Goal: Task Accomplishment & Management: Complete application form

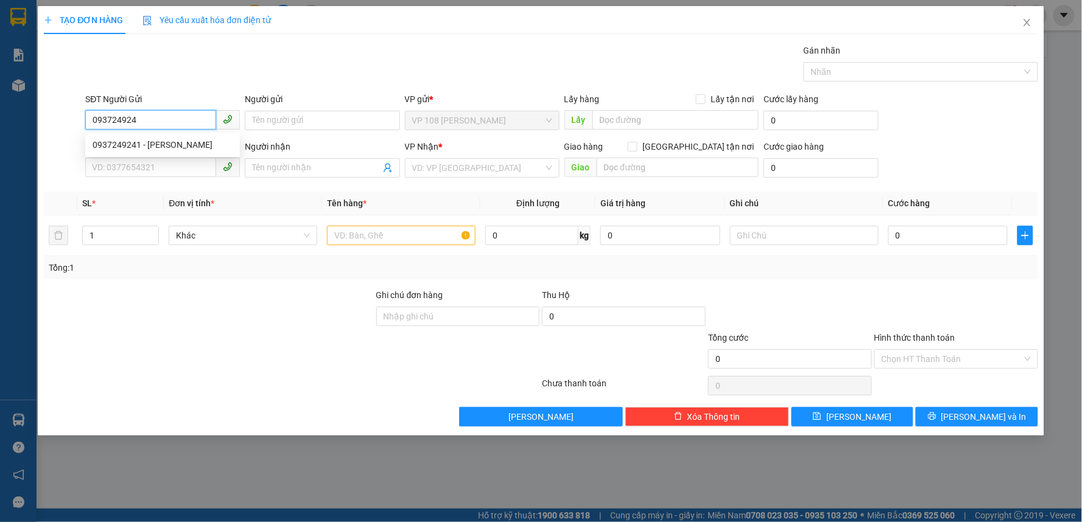
type input "0937249241"
click at [169, 144] on div "0937249241 - [PERSON_NAME]" at bounding box center [163, 144] width 140 height 13
type input "[PERSON_NAME]"
type input "0984349325"
type input "A KIẾM"
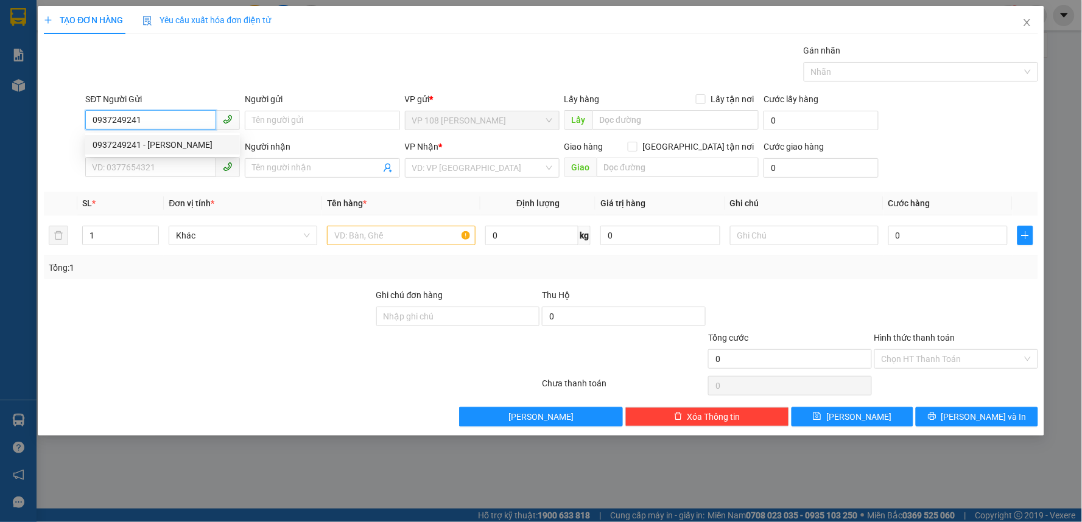
type input "VPQ1"
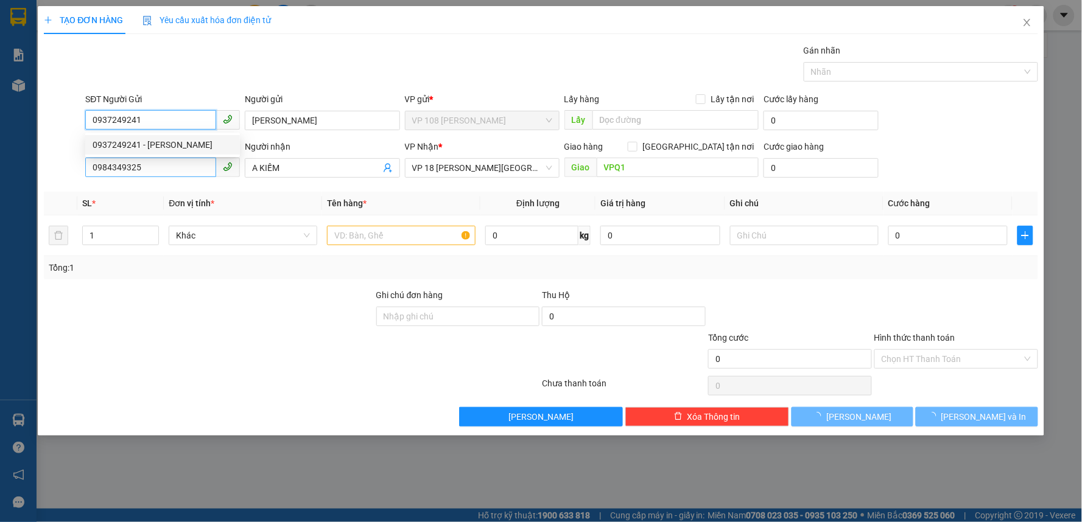
type input "20.000"
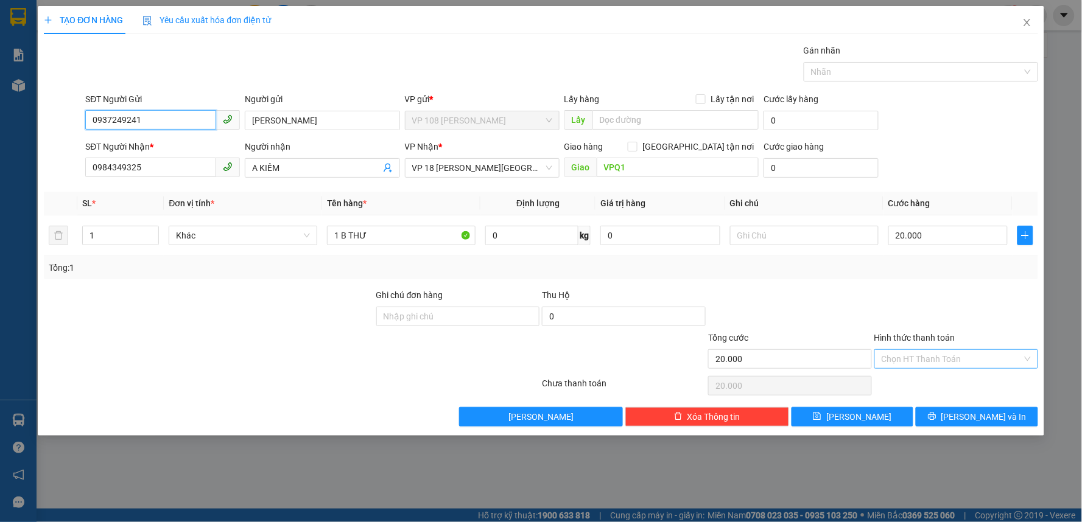
type input "0937249241"
click at [924, 357] on input "Hình thức thanh toán" at bounding box center [952, 359] width 141 height 18
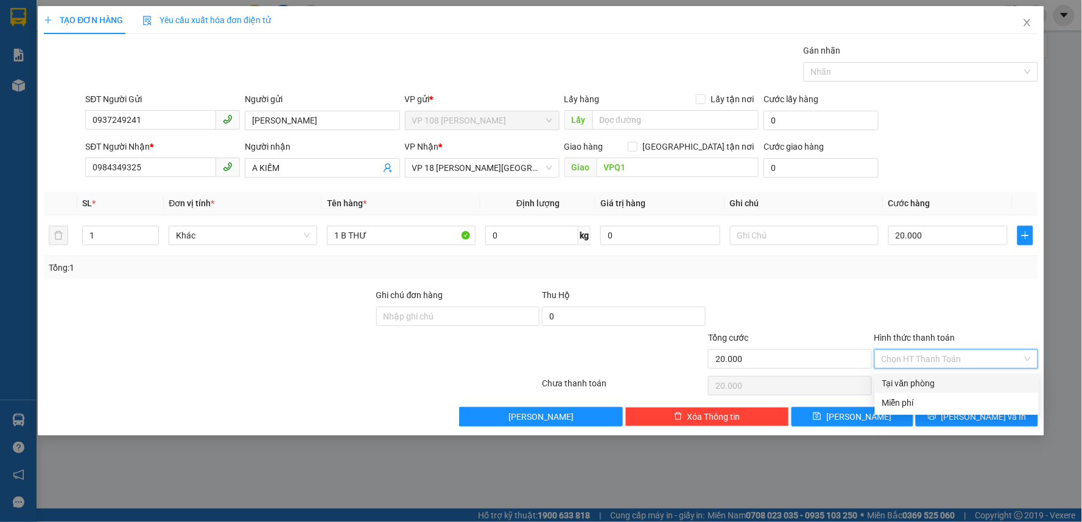
click at [892, 382] on div "Tại văn phòng" at bounding box center [956, 383] width 149 height 13
type input "0"
click at [937, 415] on icon "printer" at bounding box center [932, 416] width 9 height 9
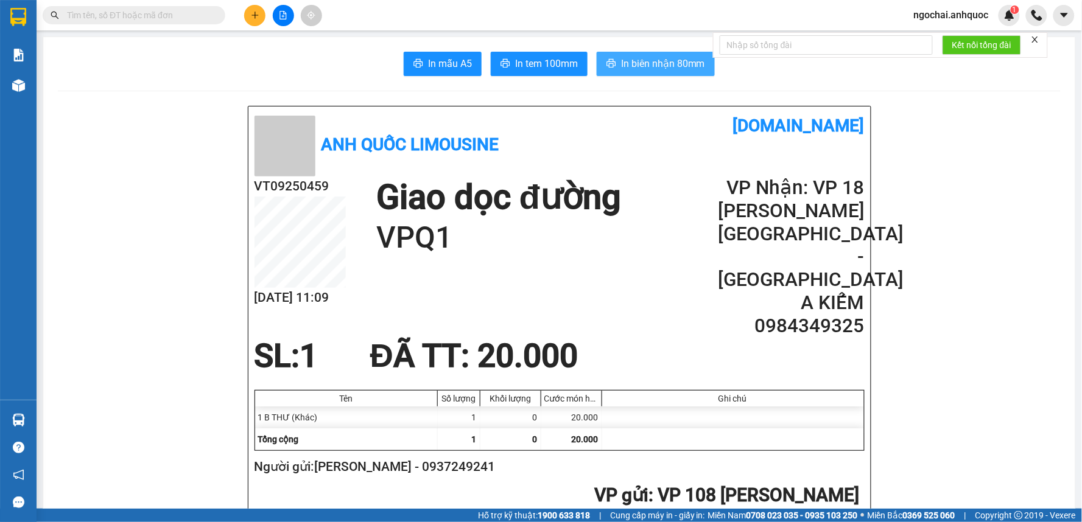
click at [641, 58] on span "In biên nhận 80mm" at bounding box center [663, 63] width 84 height 15
click at [546, 61] on span "In tem 100mm" at bounding box center [546, 63] width 63 height 15
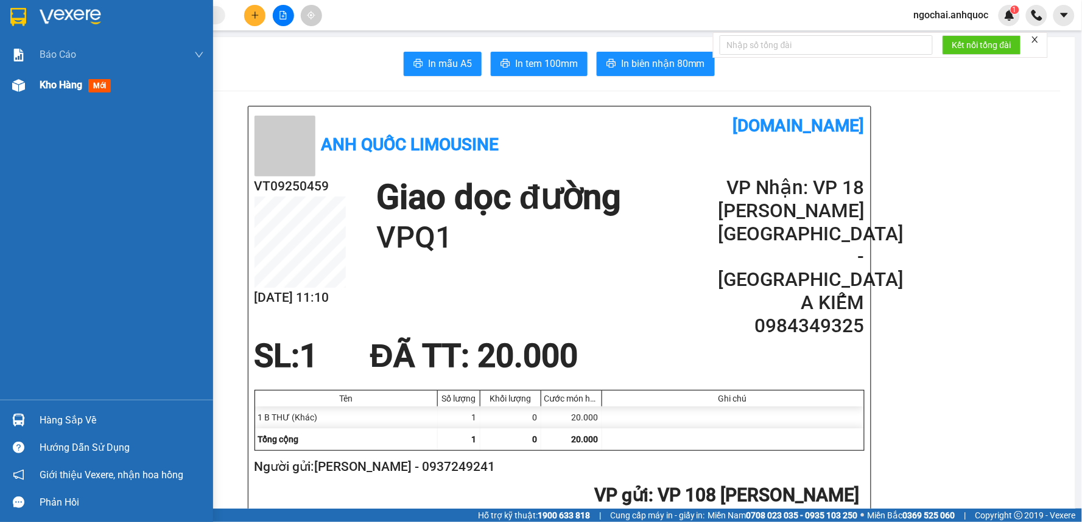
click at [37, 87] on div "Kho hàng mới" at bounding box center [106, 85] width 213 height 30
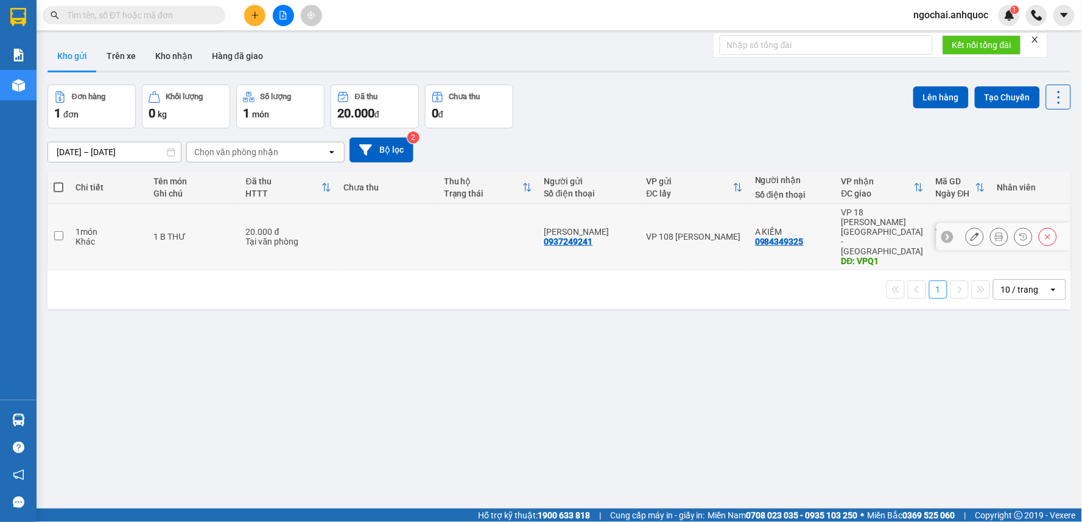
click at [58, 231] on input "checkbox" at bounding box center [58, 235] width 9 height 9
checkbox input "true"
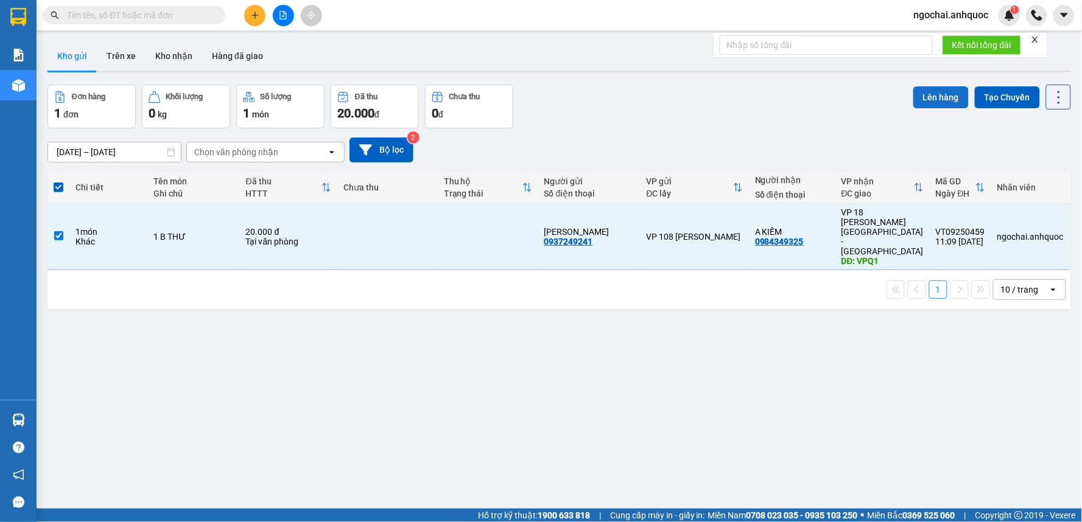
click at [937, 100] on button "Lên hàng" at bounding box center [940, 97] width 55 height 22
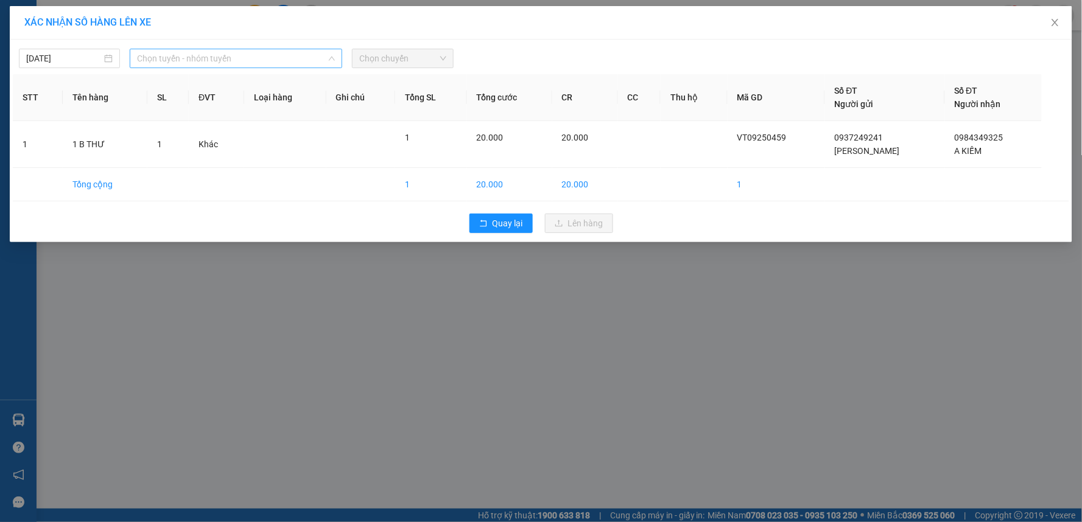
click at [225, 66] on span "Chọn tuyến - nhóm tuyến" at bounding box center [236, 58] width 198 height 18
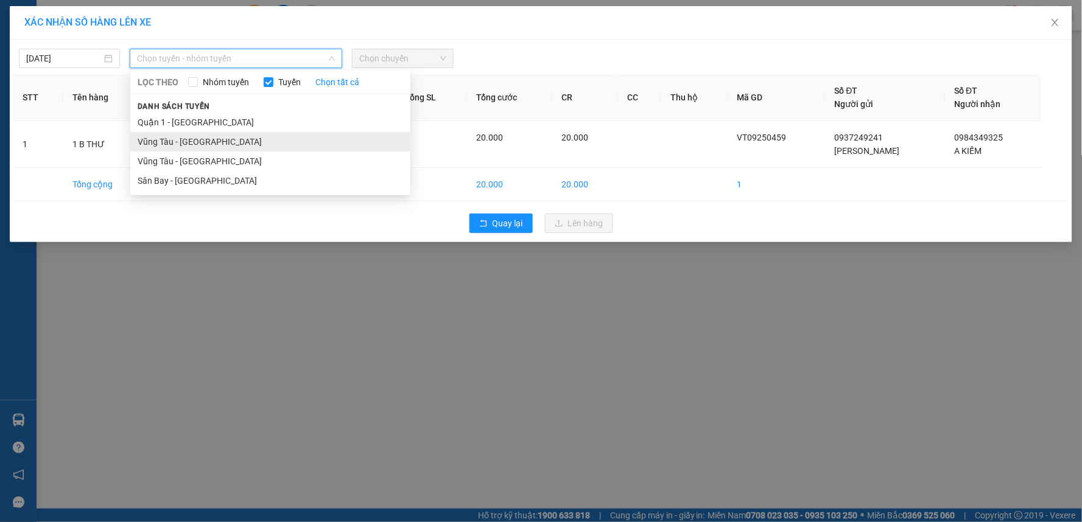
click at [208, 139] on li "Vũng Tàu - [GEOGRAPHIC_DATA]" at bounding box center [270, 141] width 280 height 19
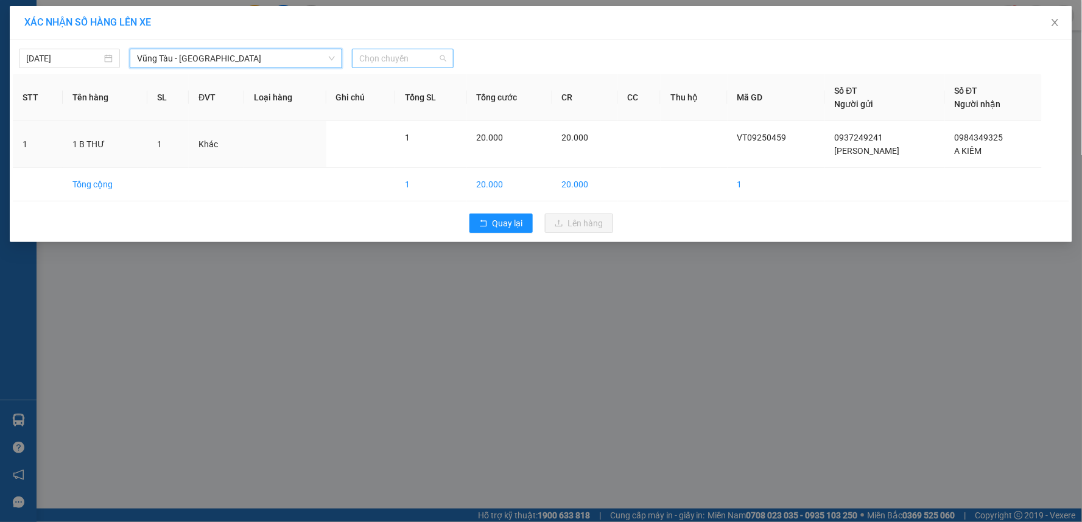
click at [386, 53] on span "Chọn chuyến" at bounding box center [402, 58] width 86 height 18
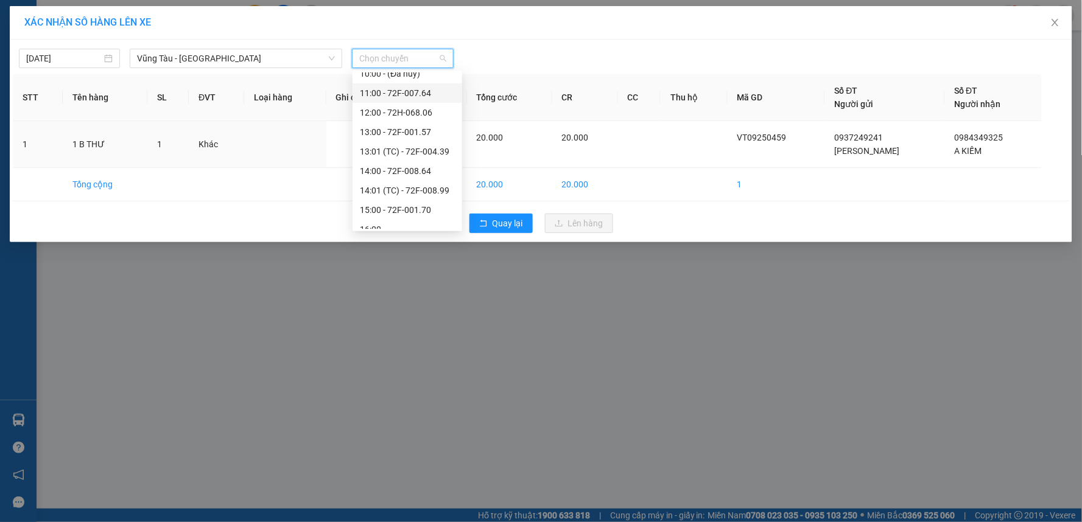
scroll to position [203, 0]
click at [397, 135] on div "12:00 - 72H-068.06" at bounding box center [407, 133] width 95 height 13
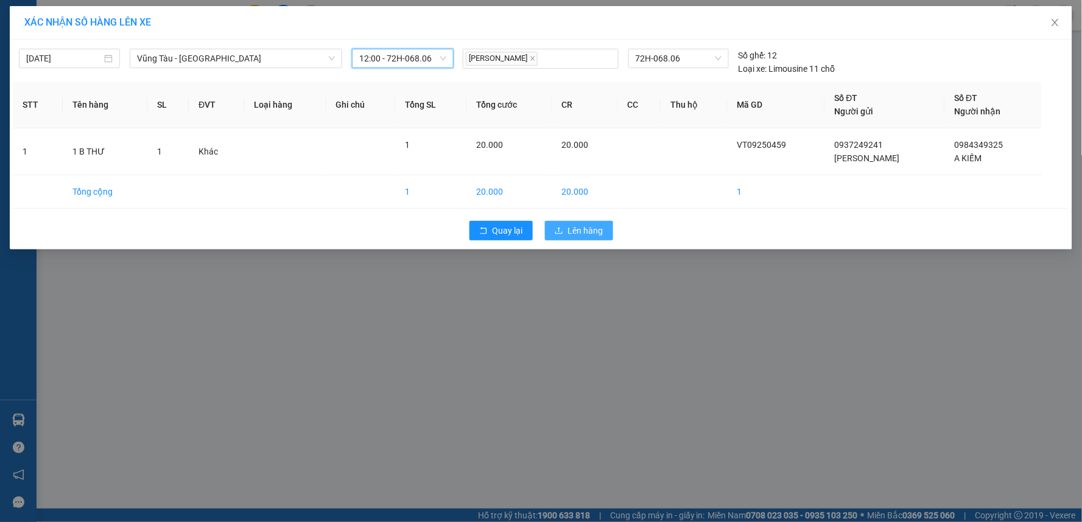
click at [583, 234] on span "Lên hàng" at bounding box center [585, 230] width 35 height 13
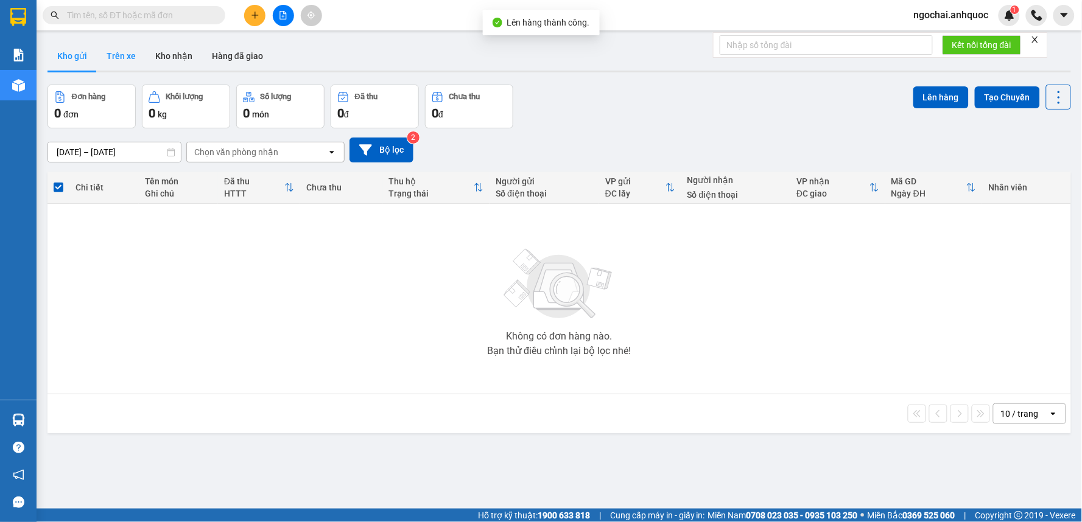
click at [113, 49] on button "Trên xe" at bounding box center [121, 55] width 49 height 29
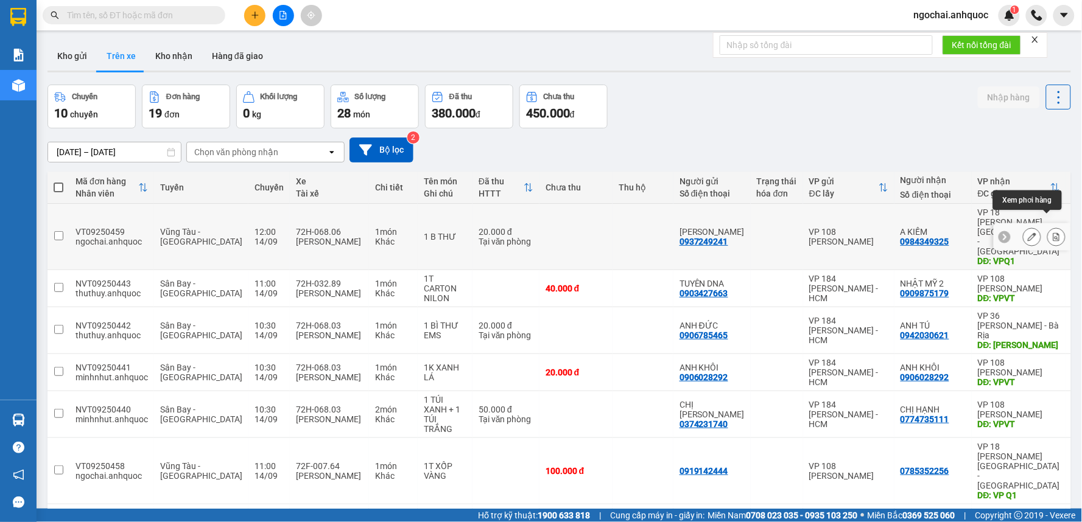
click at [1052, 233] on icon at bounding box center [1056, 237] width 9 height 9
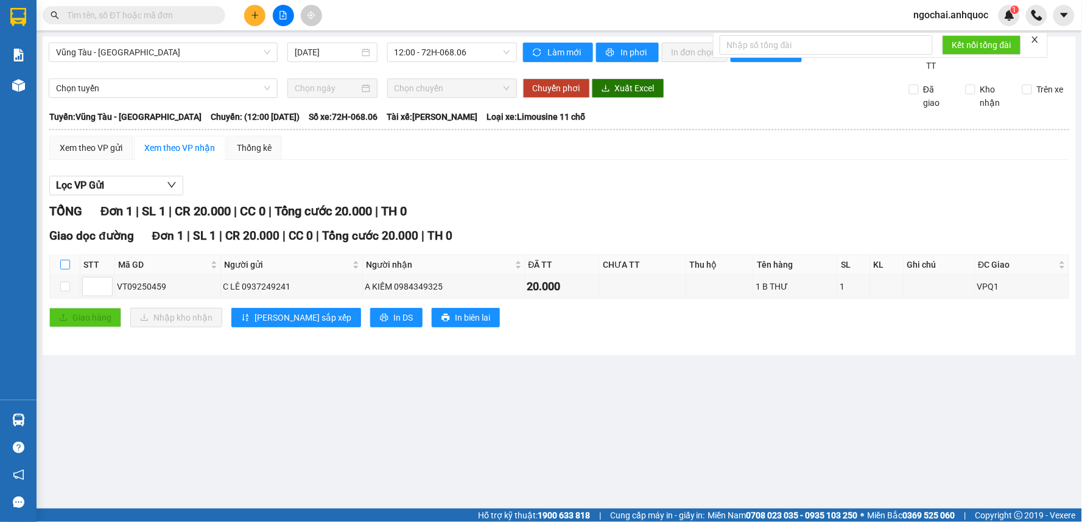
click at [66, 265] on input "checkbox" at bounding box center [65, 265] width 10 height 10
checkbox input "true"
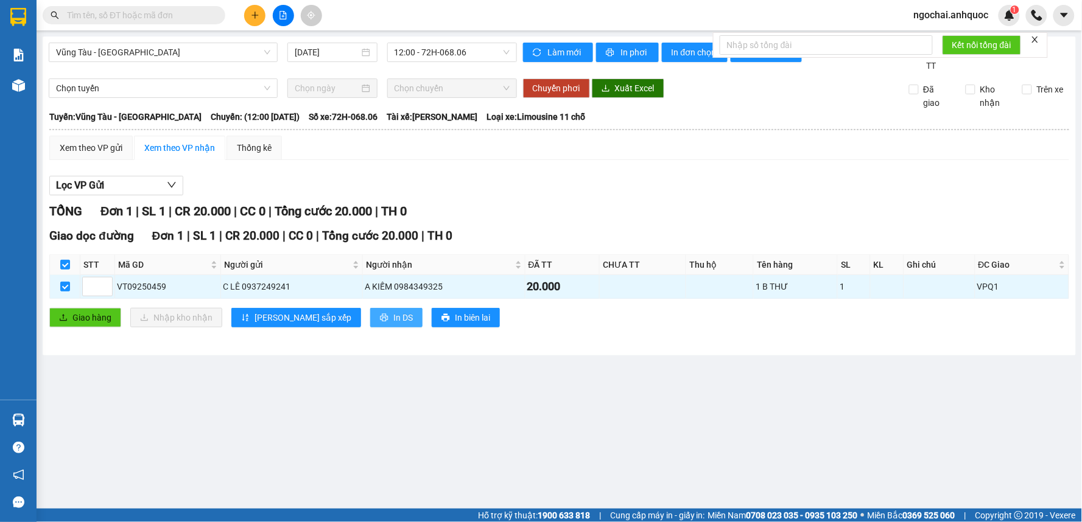
click at [393, 323] on span "In DS" at bounding box center [402, 317] width 19 height 13
click at [196, 13] on input "text" at bounding box center [139, 15] width 144 height 13
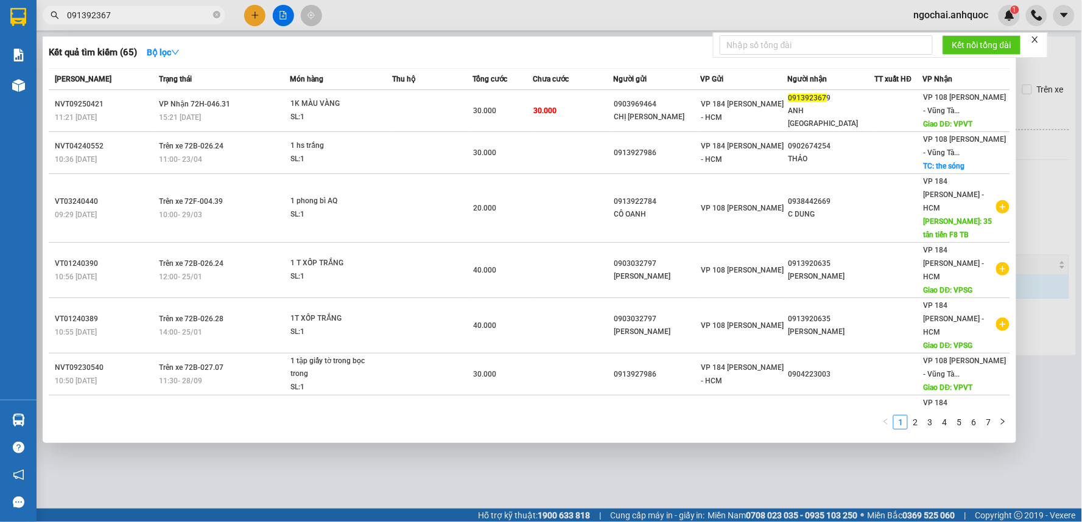
type input "0913923679"
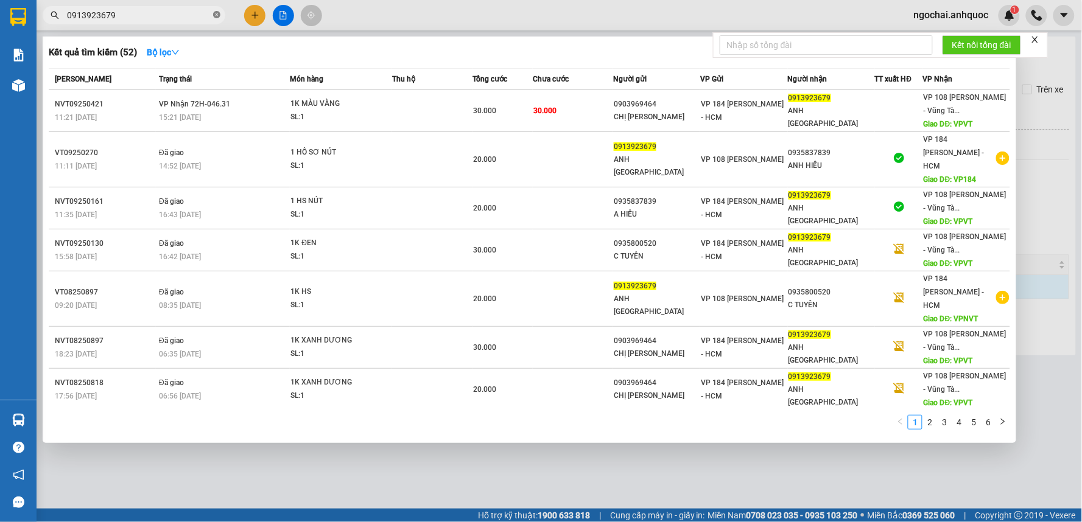
click at [220, 15] on icon "close-circle" at bounding box center [216, 14] width 7 height 7
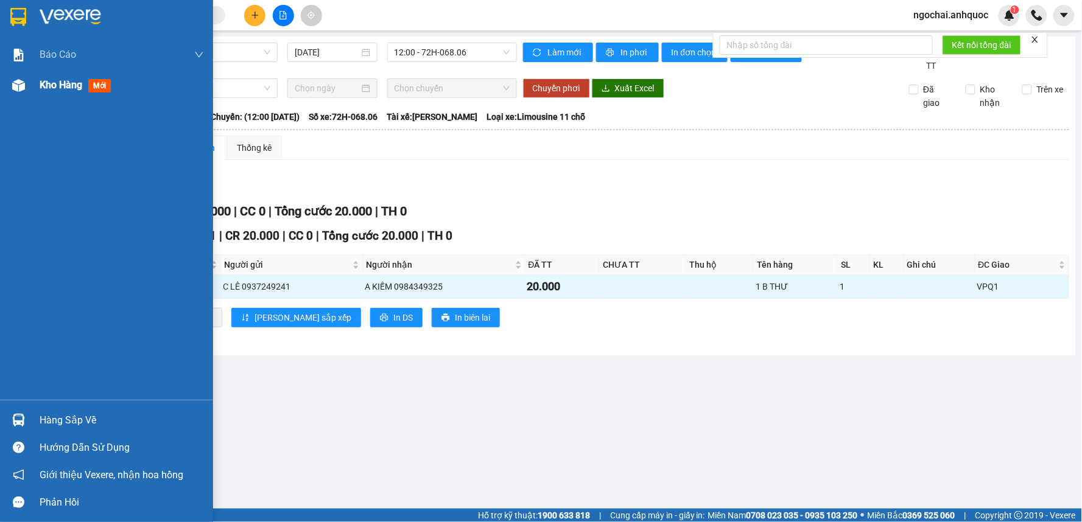
click at [33, 84] on div "Kho hàng mới" at bounding box center [106, 85] width 213 height 30
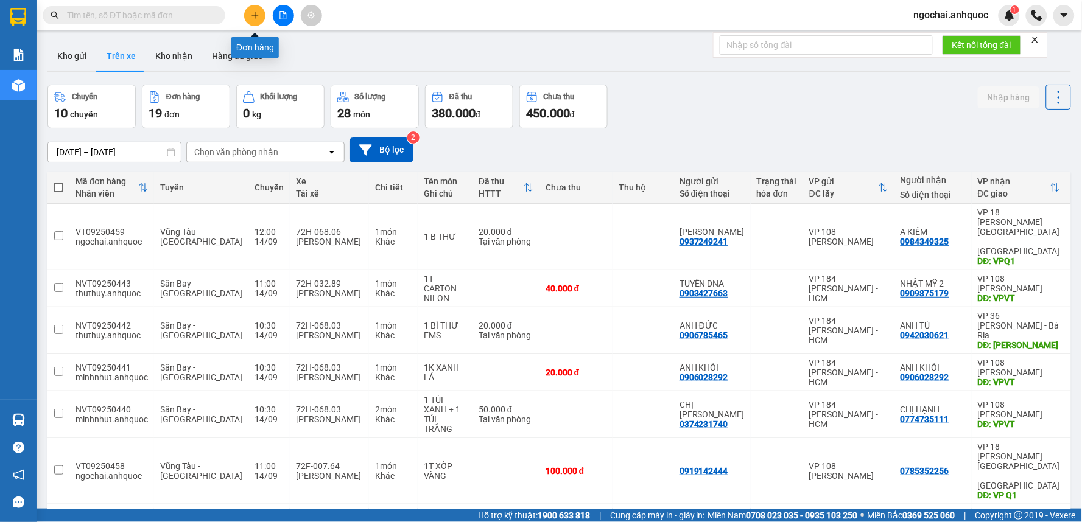
click at [247, 12] on button at bounding box center [254, 15] width 21 height 21
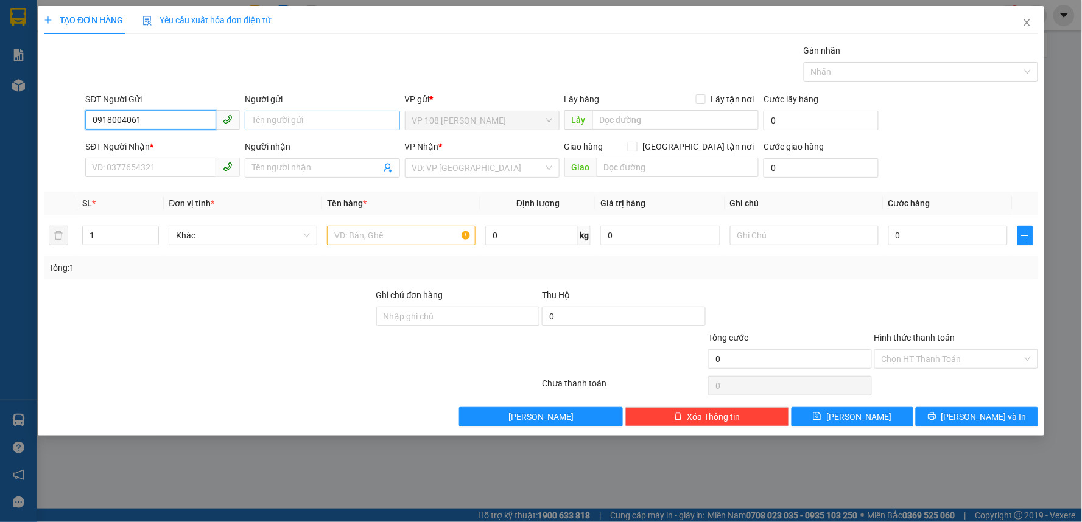
type input "0918004061"
click at [305, 114] on input "Người gửi" at bounding box center [322, 120] width 155 height 19
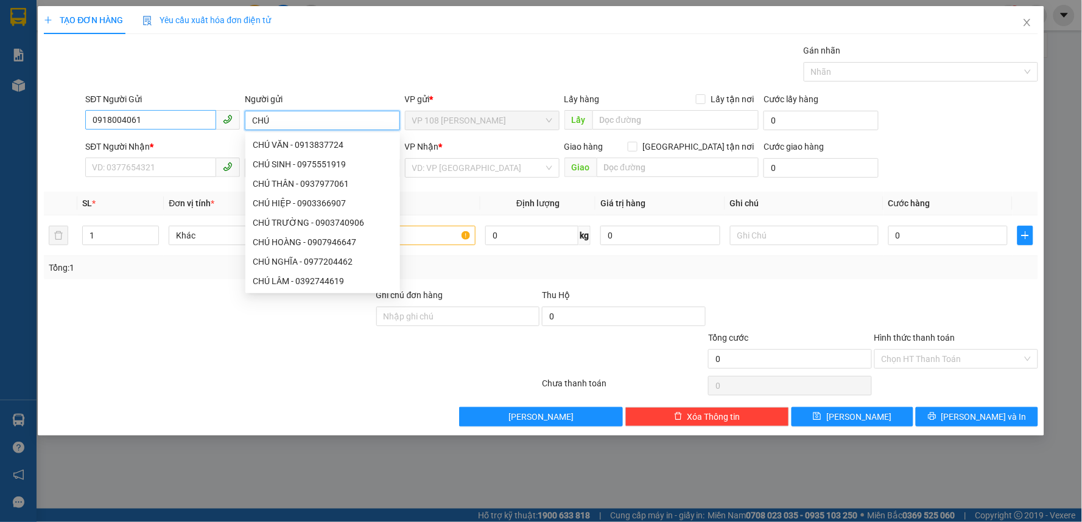
type input "CHÚ"
click at [117, 124] on input "0918004061" at bounding box center [150, 119] width 131 height 19
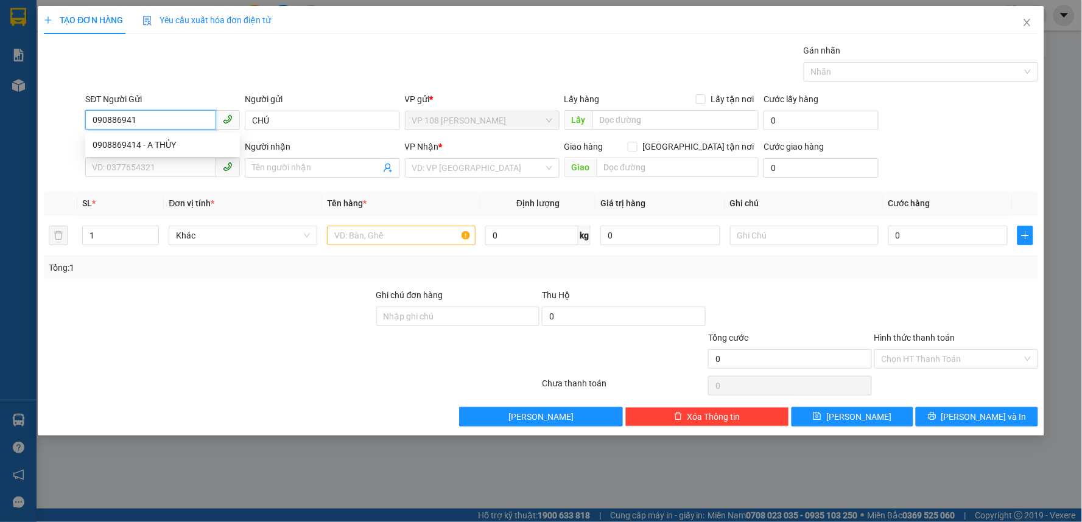
type input "0908869414"
click at [149, 142] on div "0908869414 - A THỦY" at bounding box center [163, 144] width 140 height 13
type input "A THỦY"
type input "0909901931"
type input "VPSG"
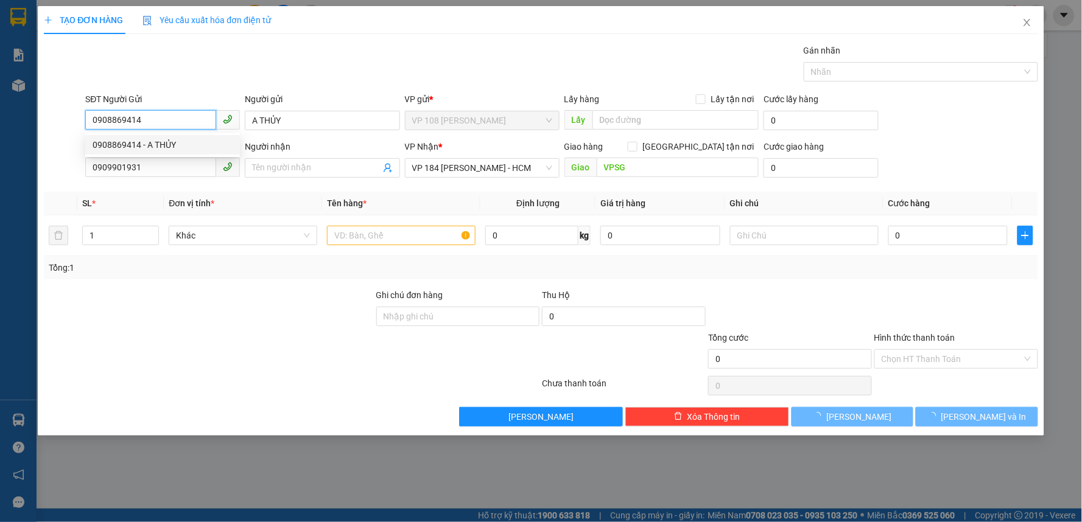
type input "40.000"
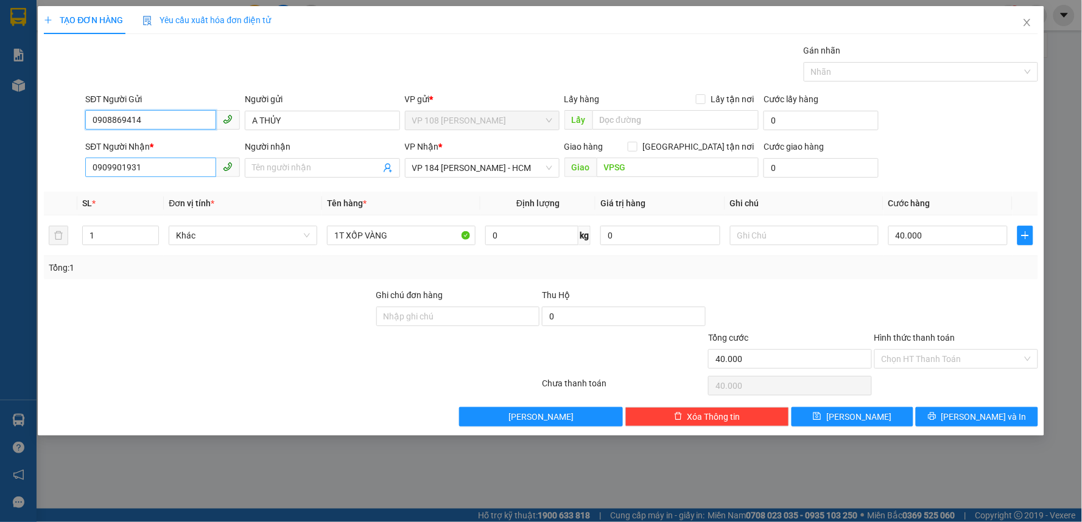
type input "0908869414"
click at [171, 171] on input "0909901931" at bounding box center [150, 167] width 131 height 19
click at [287, 161] on input "Người nhận" at bounding box center [316, 167] width 128 height 13
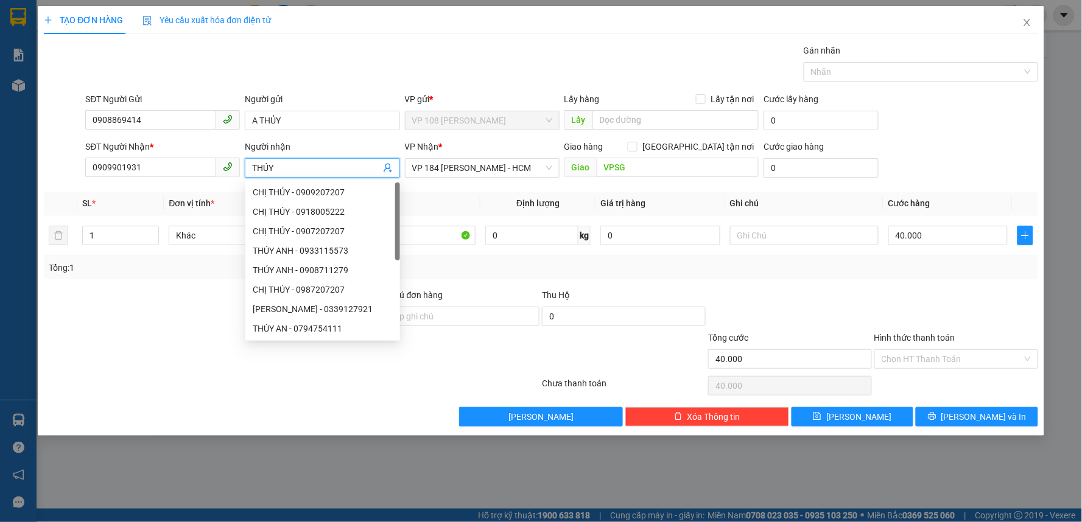
type input "THÚY"
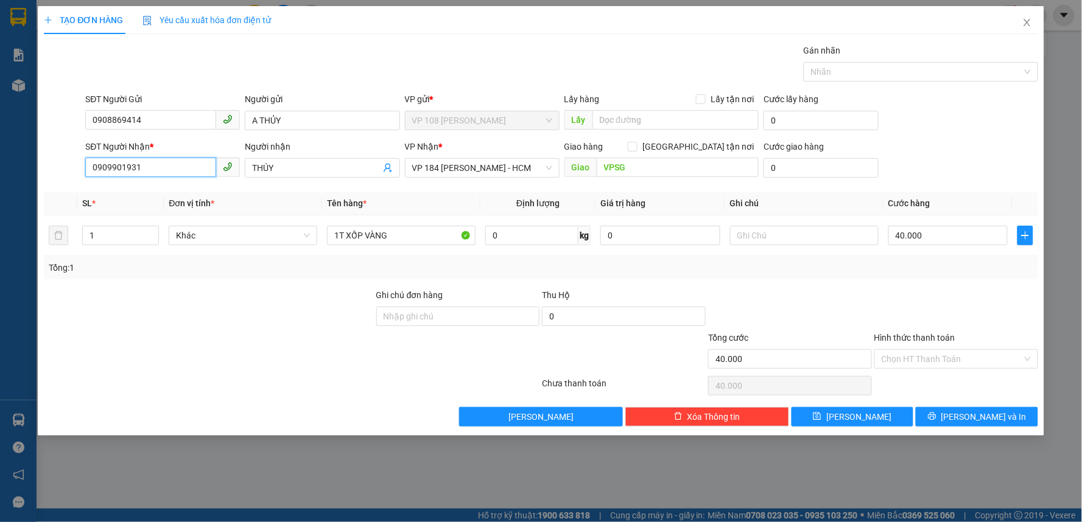
click at [179, 172] on input "0909901931" at bounding box center [150, 167] width 131 height 19
type input "0909901931"
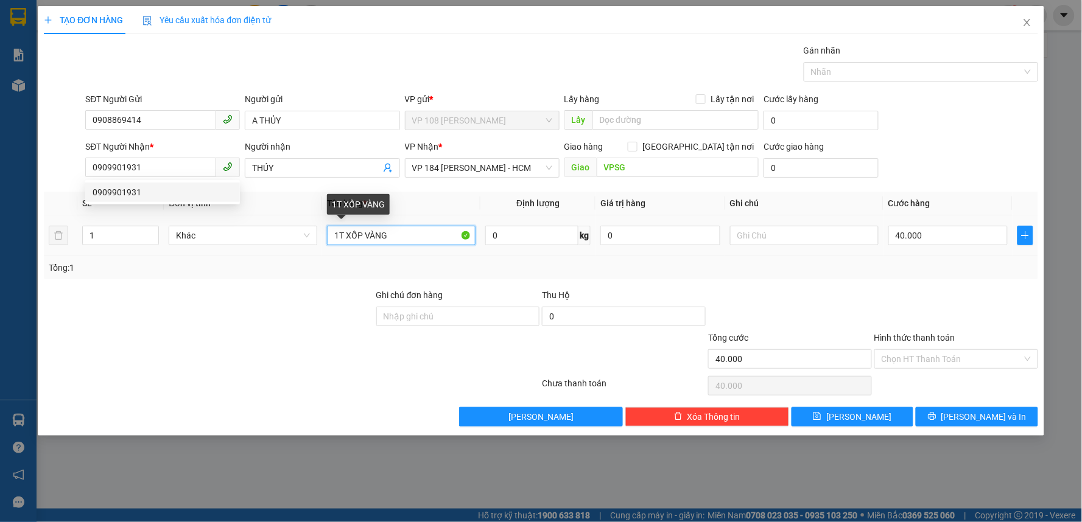
click at [416, 238] on input "1T XỐP VÀNG" at bounding box center [401, 235] width 149 height 19
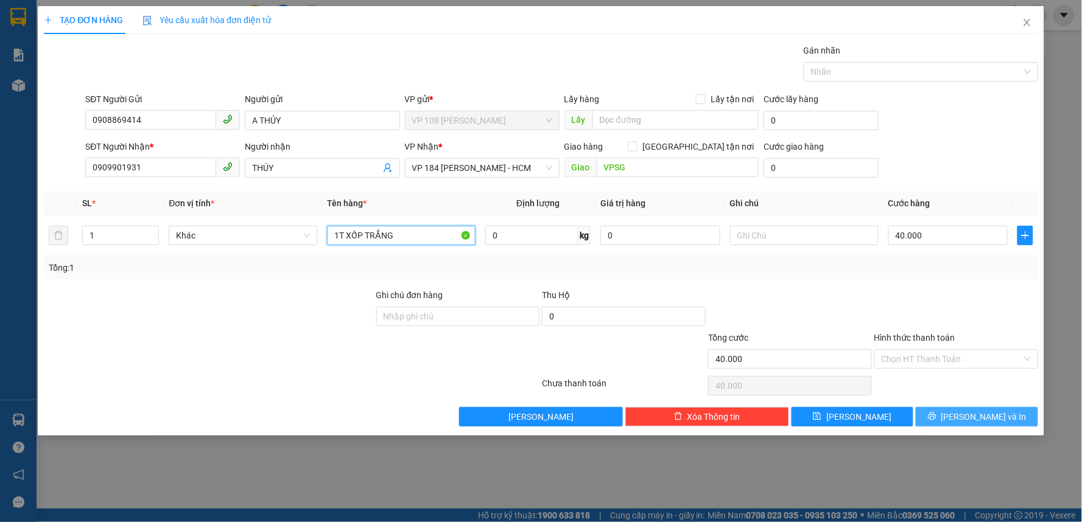
type input "1T XỐP TRẮNG"
click at [971, 419] on span "[PERSON_NAME] và In" at bounding box center [983, 416] width 85 height 13
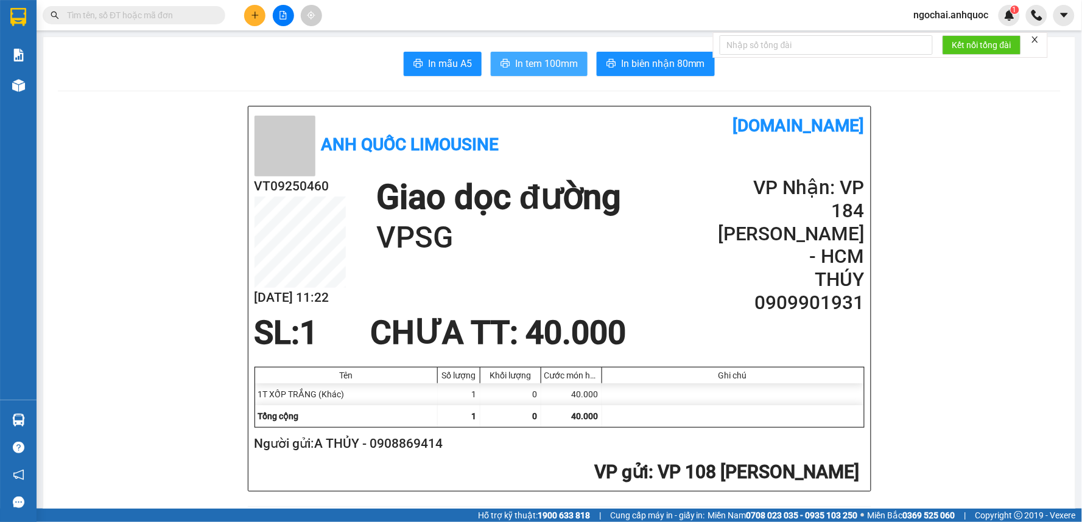
click at [548, 63] on span "In tem 100mm" at bounding box center [546, 63] width 63 height 15
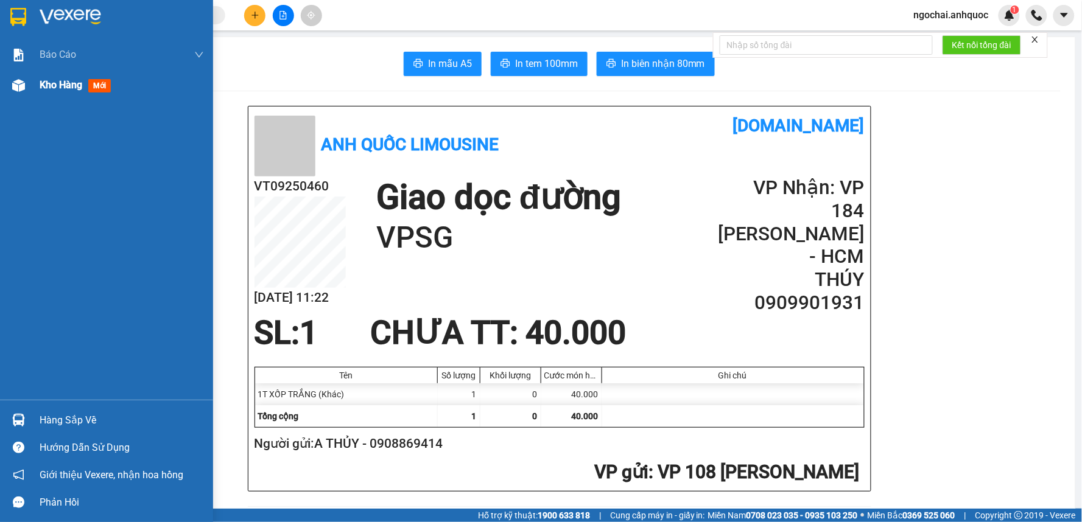
click at [46, 84] on span "Kho hàng" at bounding box center [61, 85] width 43 height 12
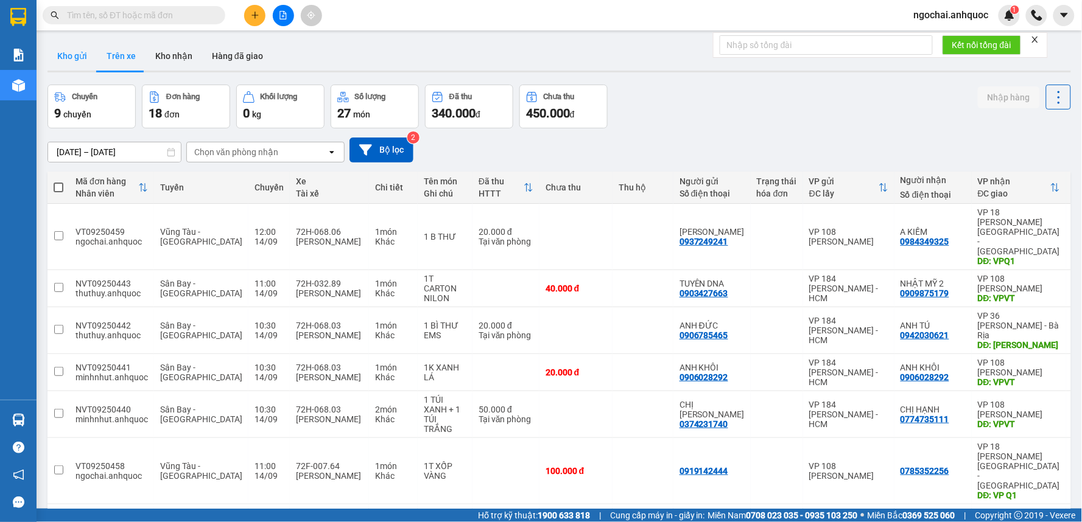
click at [73, 64] on button "Kho gửi" at bounding box center [71, 55] width 49 height 29
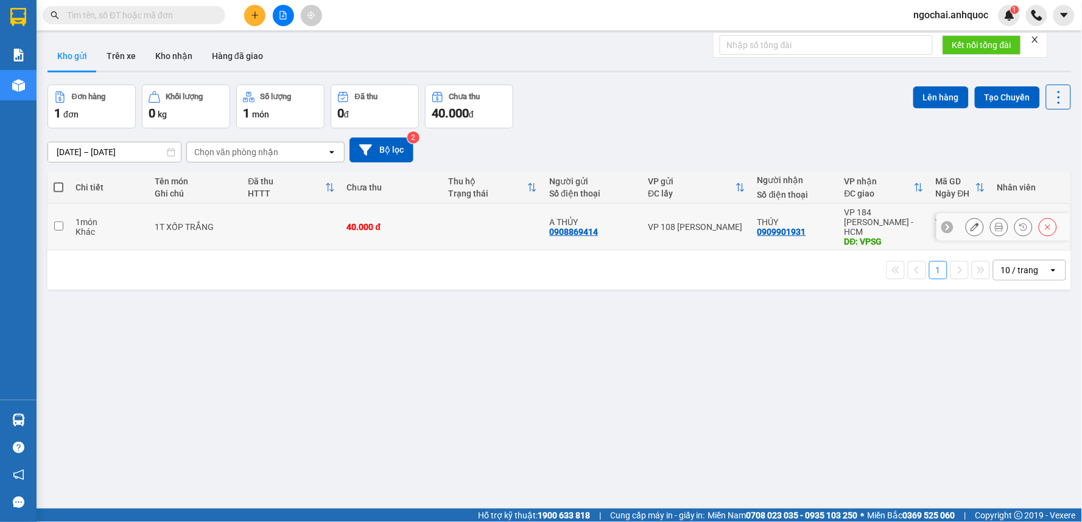
click at [59, 222] on input "checkbox" at bounding box center [58, 226] width 9 height 9
checkbox input "true"
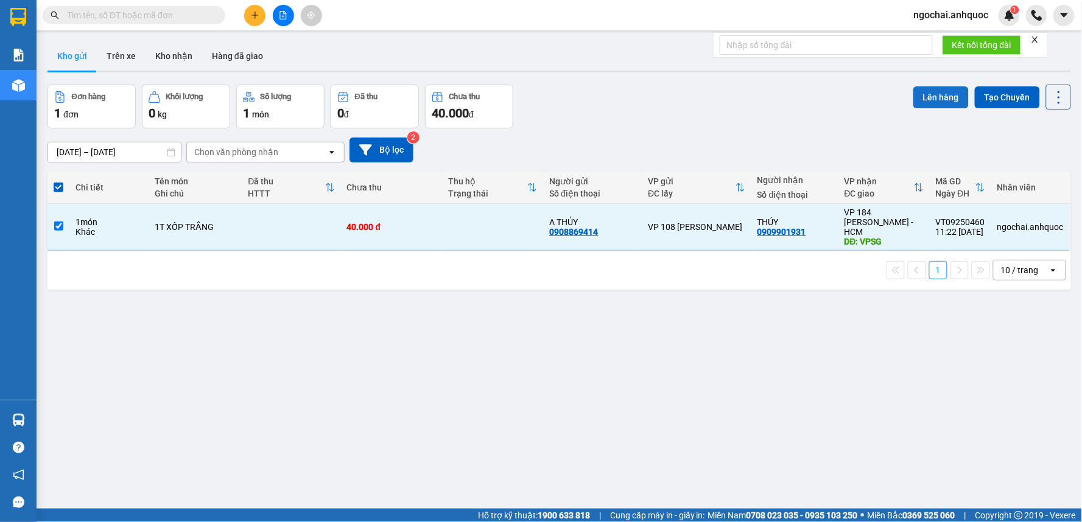
click at [944, 97] on button "Lên hàng" at bounding box center [940, 97] width 55 height 22
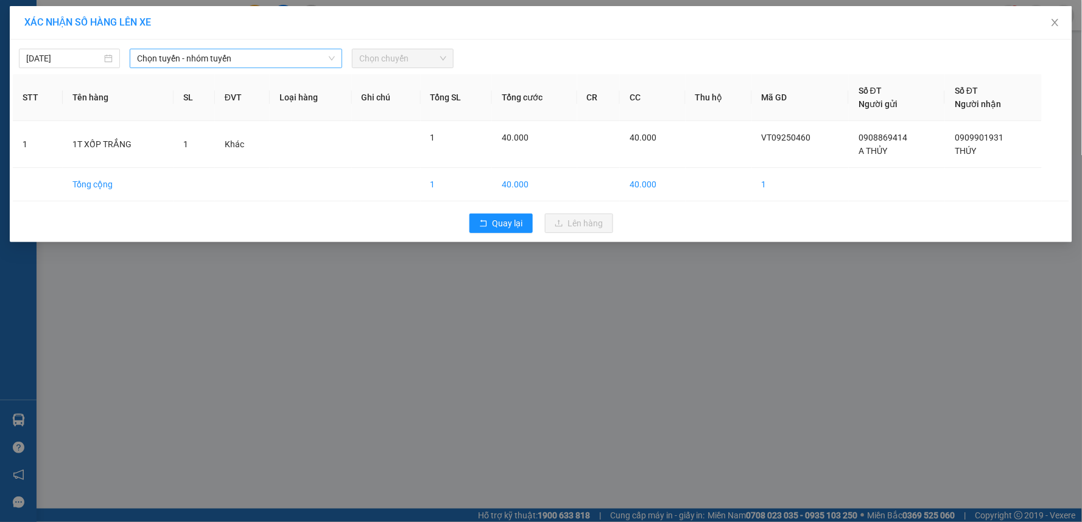
click at [300, 57] on span "Chọn tuyến - nhóm tuyến" at bounding box center [236, 58] width 198 height 18
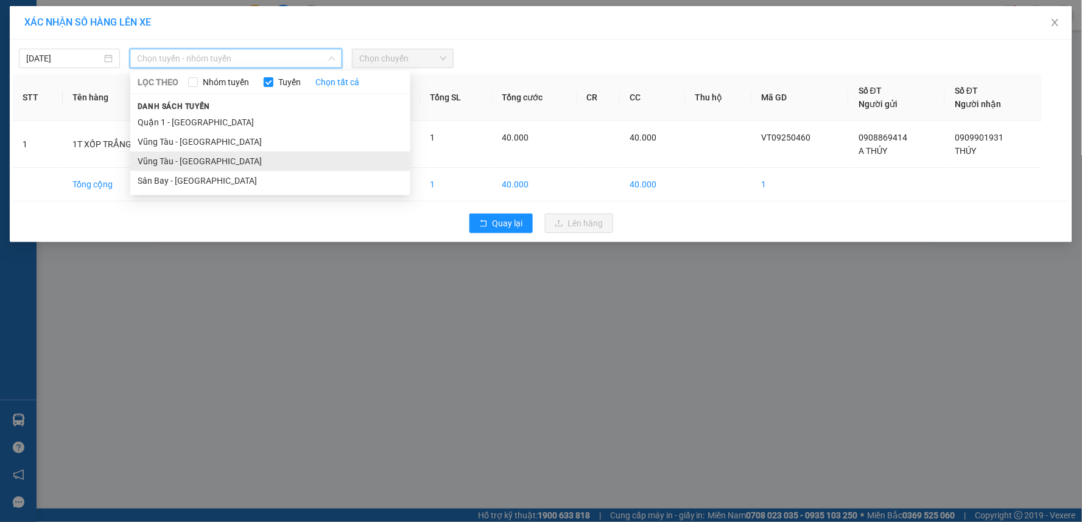
click at [166, 165] on li "Vũng Tàu - [GEOGRAPHIC_DATA]" at bounding box center [270, 161] width 280 height 19
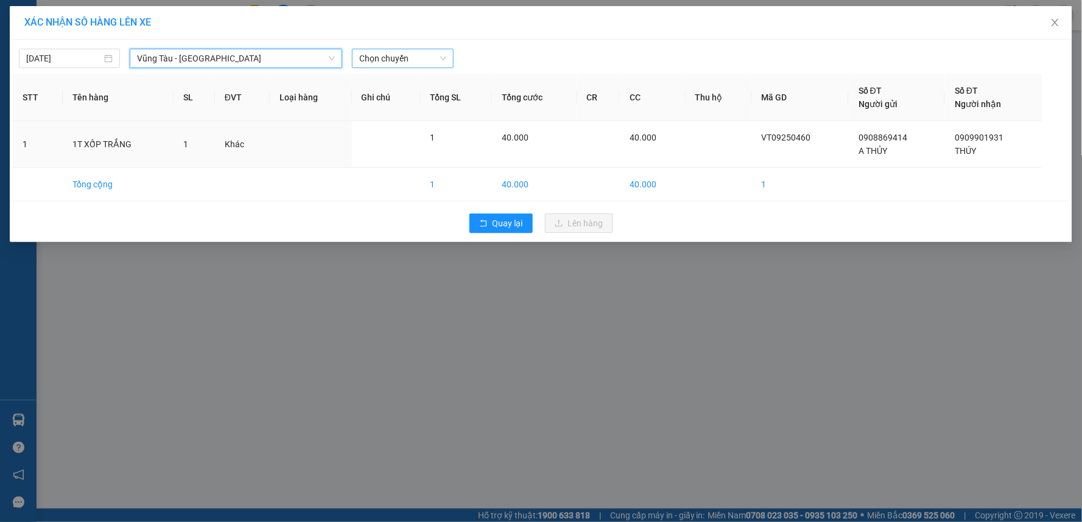
click at [386, 61] on span "Chọn chuyến" at bounding box center [402, 58] width 86 height 18
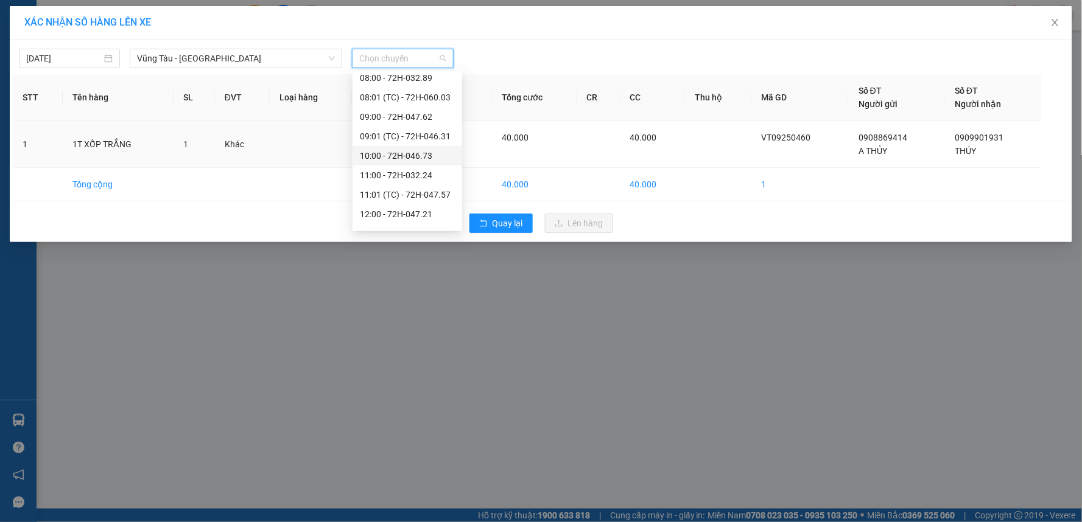
scroll to position [203, 0]
click at [396, 192] on div "12:00 - 72H-047.21" at bounding box center [407, 191] width 95 height 13
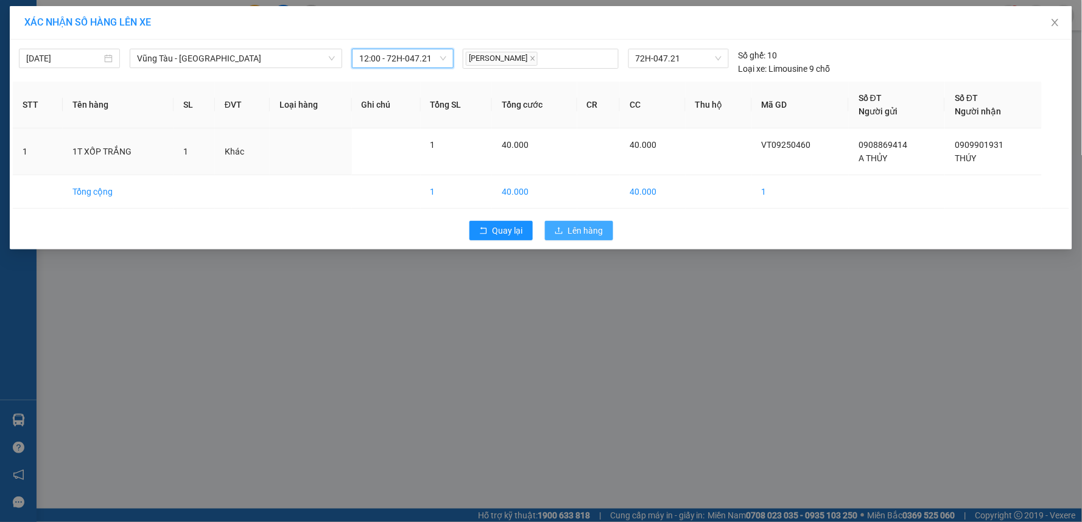
click at [583, 231] on span "Lên hàng" at bounding box center [585, 230] width 35 height 13
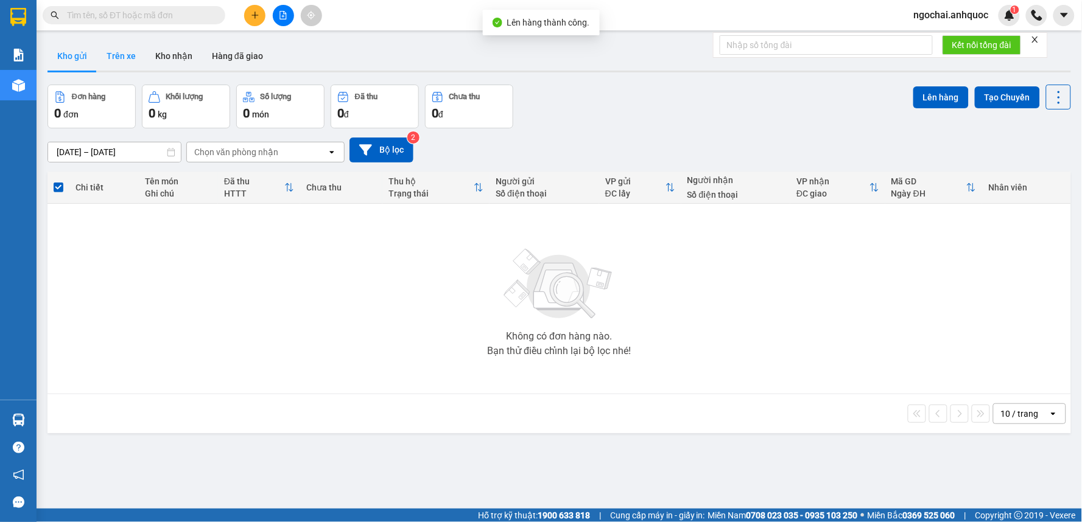
click at [110, 47] on button "Trên xe" at bounding box center [121, 55] width 49 height 29
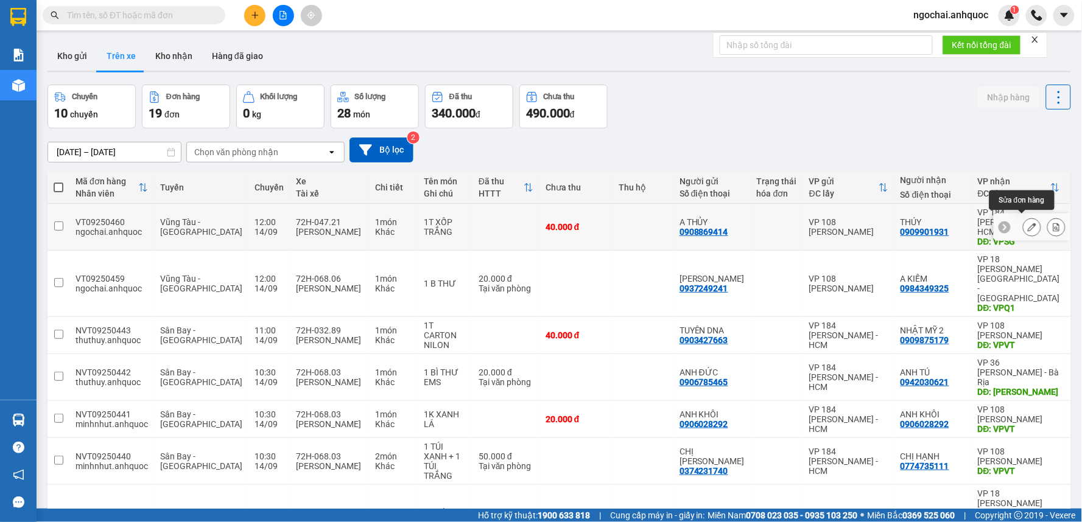
click at [1028, 224] on icon at bounding box center [1032, 227] width 9 height 9
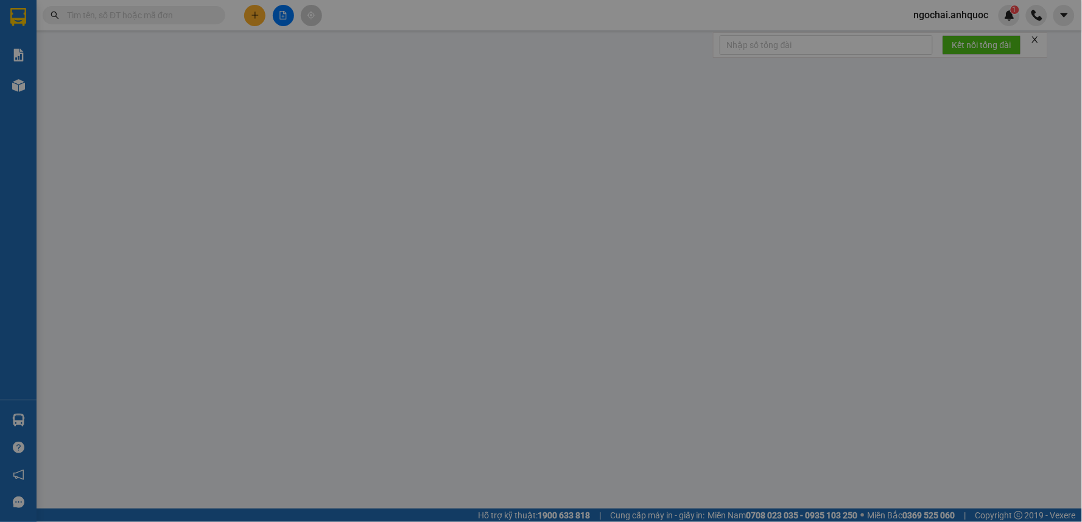
type input "0908869414"
type input "A THỦY"
type input "0909901931"
type input "THÚY"
type input "VPSG"
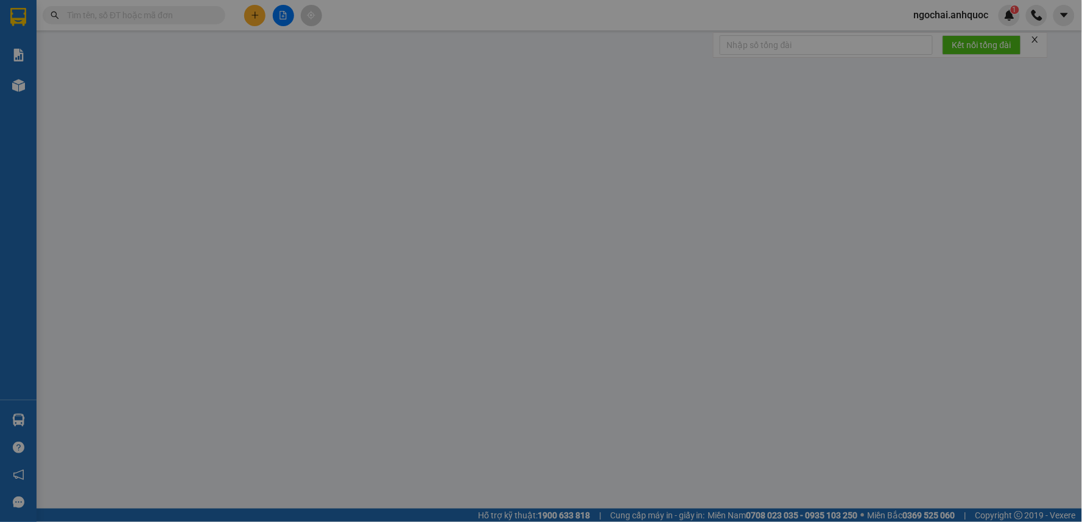
type input "40.000"
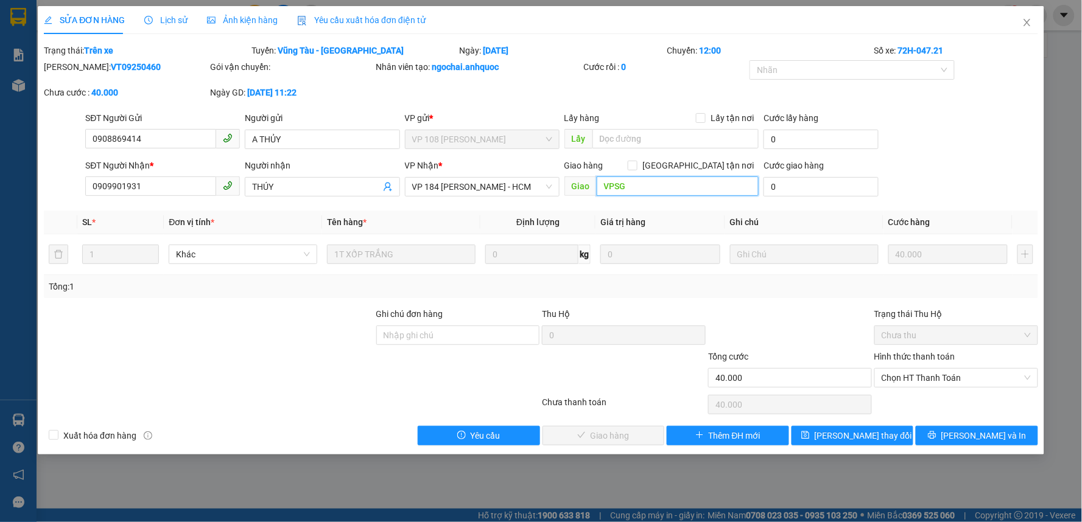
click at [635, 185] on input "VPSG" at bounding box center [678, 186] width 163 height 19
type input "VP 184 NVT"
click at [892, 438] on button "[PERSON_NAME] thay đổi" at bounding box center [853, 435] width 122 height 19
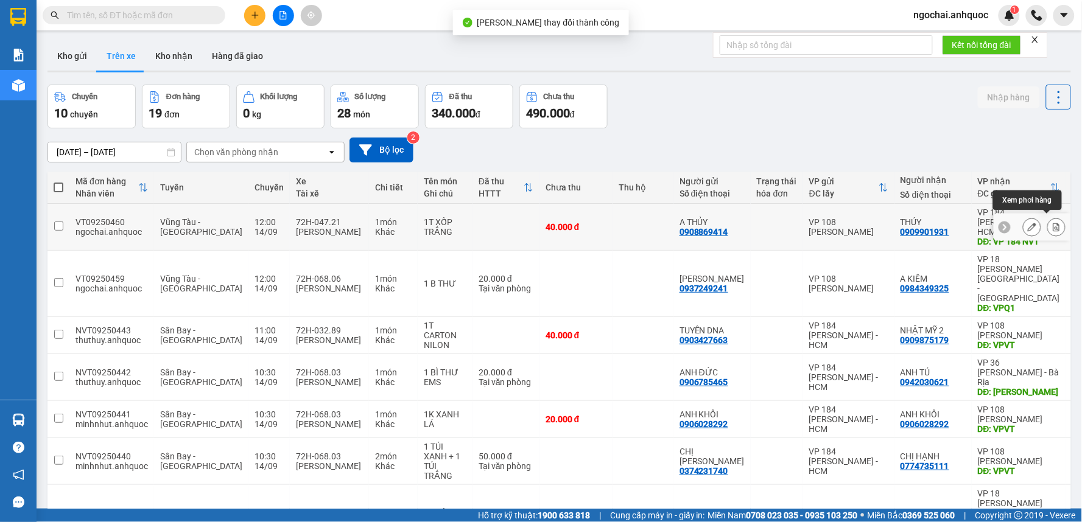
click at [1052, 223] on icon at bounding box center [1056, 227] width 9 height 9
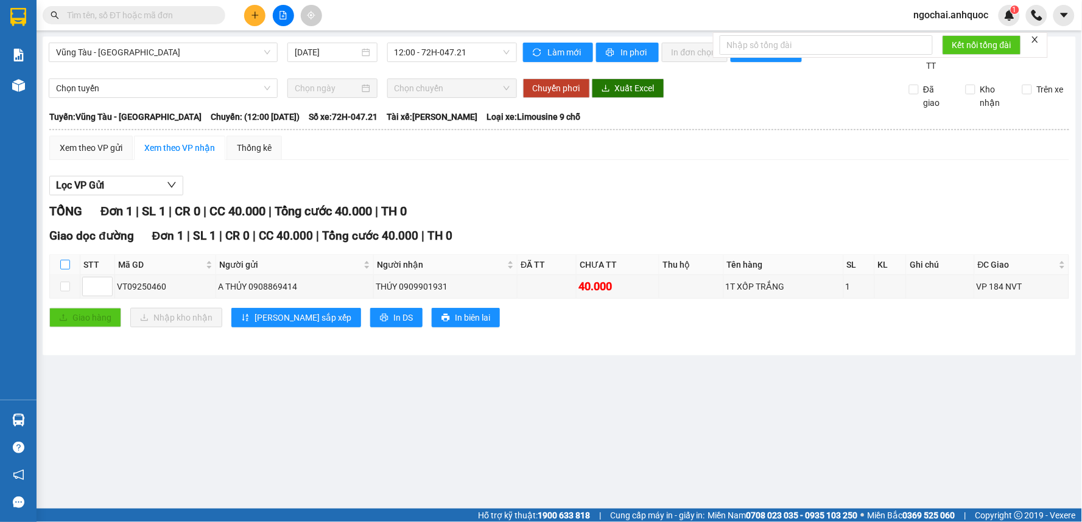
click at [64, 268] on input "checkbox" at bounding box center [65, 265] width 10 height 10
checkbox input "true"
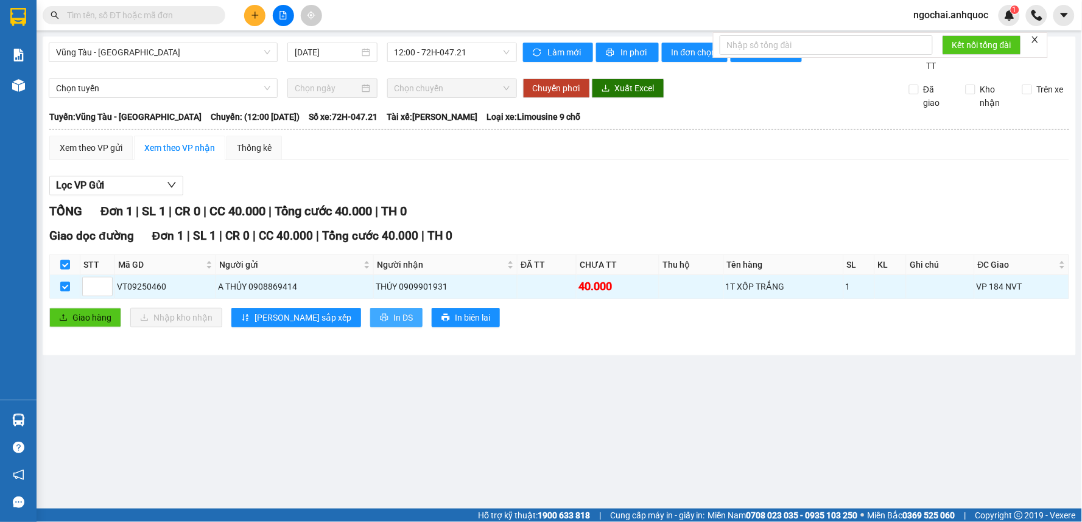
click at [393, 323] on span "In DS" at bounding box center [402, 317] width 19 height 13
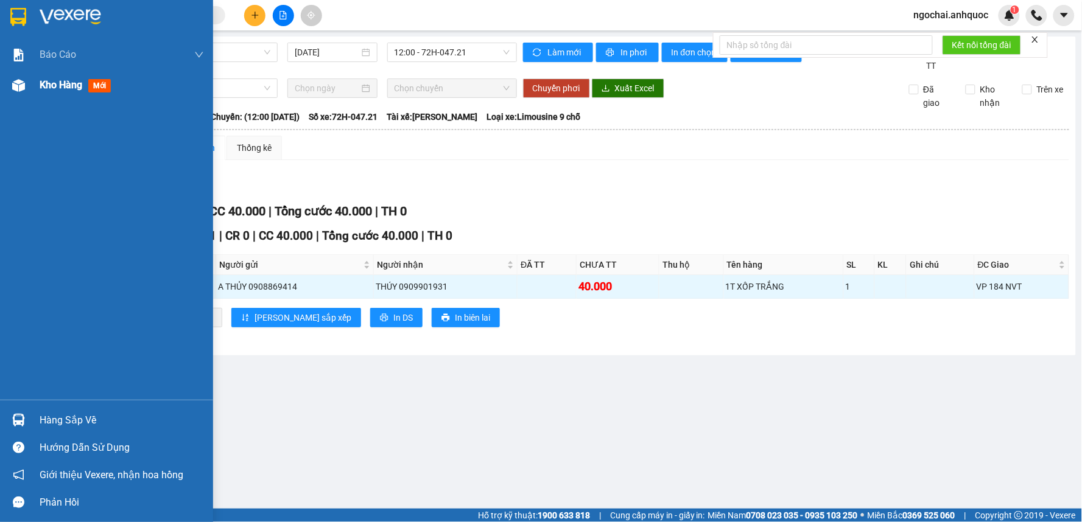
click at [49, 83] on span "Kho hàng" at bounding box center [61, 85] width 43 height 12
